Goal: Check status: Check status

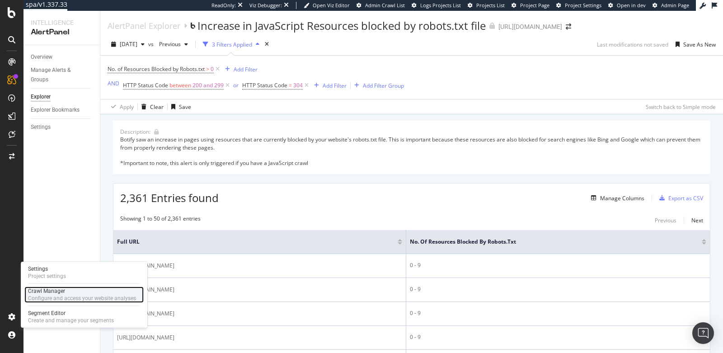
click at [61, 294] on div "Crawl Manager" at bounding box center [82, 291] width 108 height 7
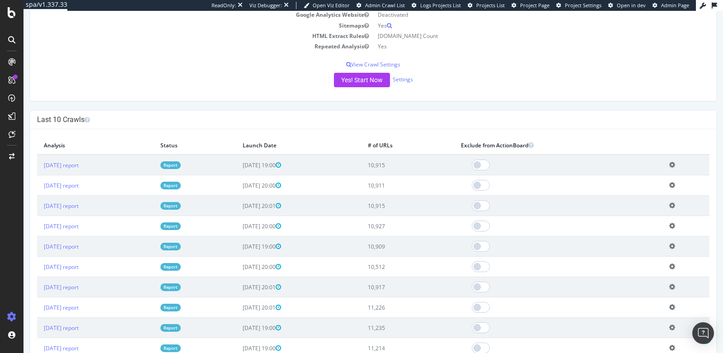
scroll to position [176, 0]
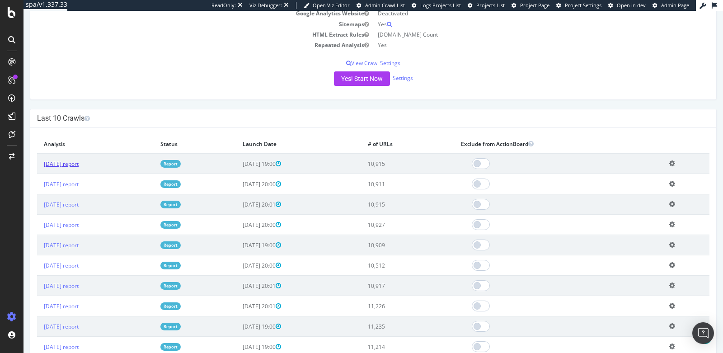
click at [74, 160] on link "[DATE] report" at bounding box center [61, 164] width 35 height 8
